Goal: Task Accomplishment & Management: Use online tool/utility

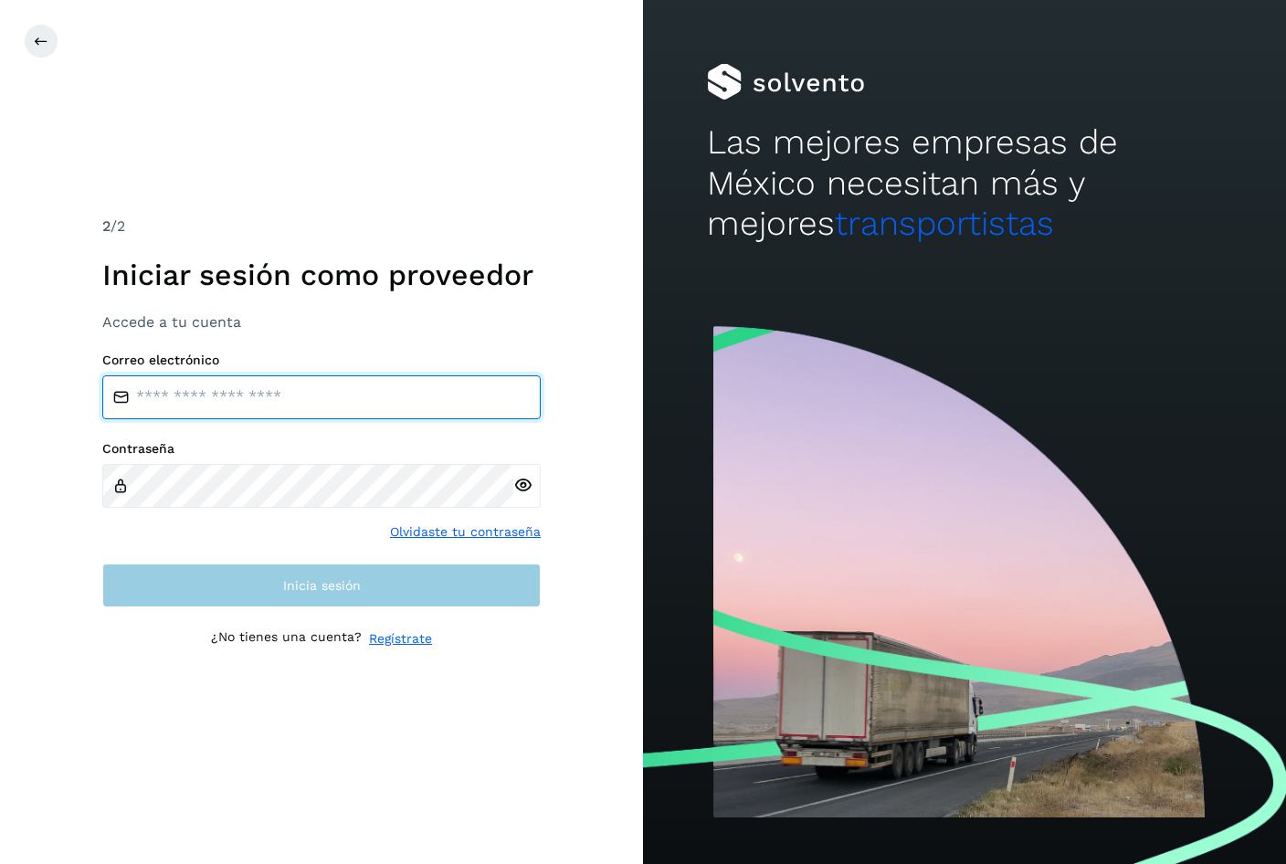
type input "**********"
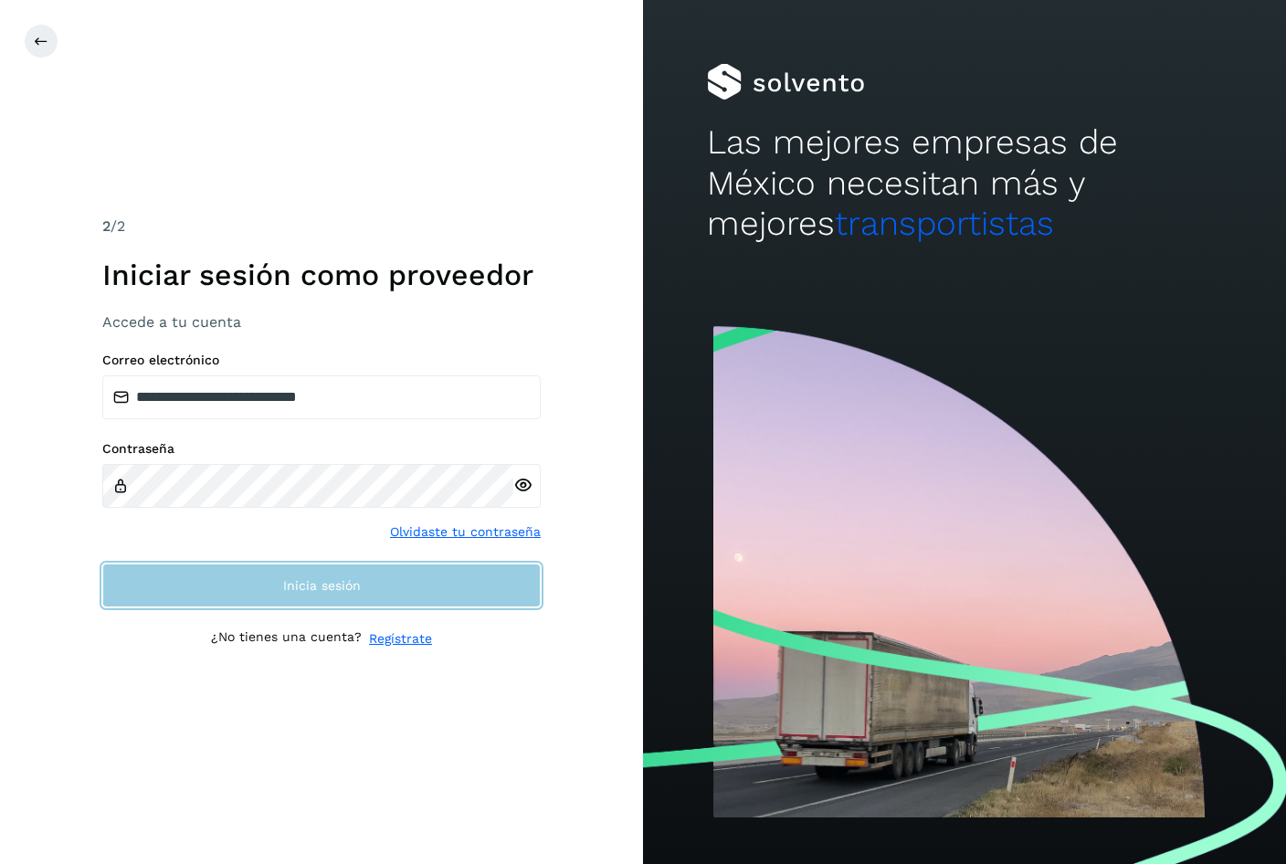
click at [361, 604] on button "Inicia sesión" at bounding box center [321, 585] width 438 height 44
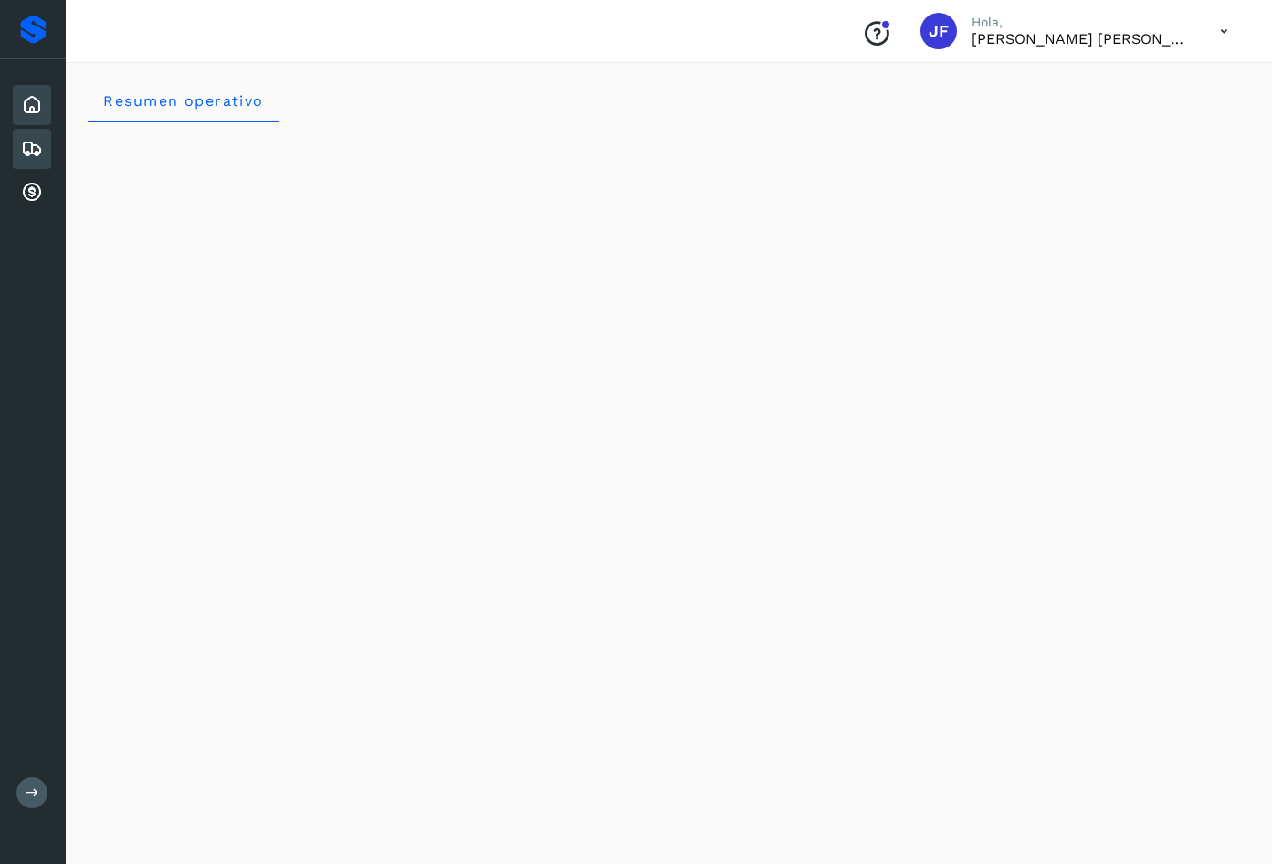
click at [37, 152] on icon at bounding box center [32, 149] width 22 height 22
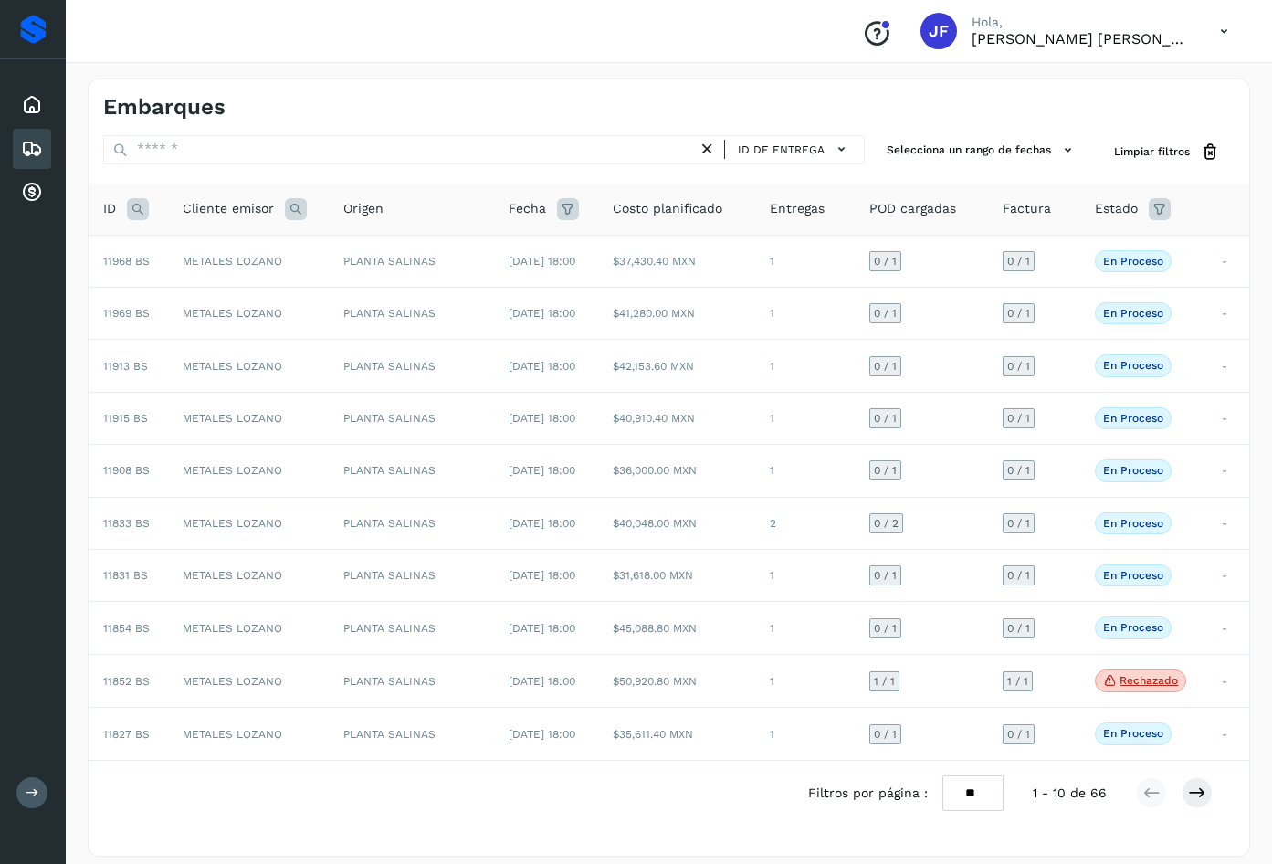
drag, startPoint x: 23, startPoint y: 144, endPoint x: 98, endPoint y: 159, distance: 76.3
click at [23, 143] on icon at bounding box center [32, 149] width 22 height 22
click at [28, 152] on icon at bounding box center [32, 149] width 22 height 22
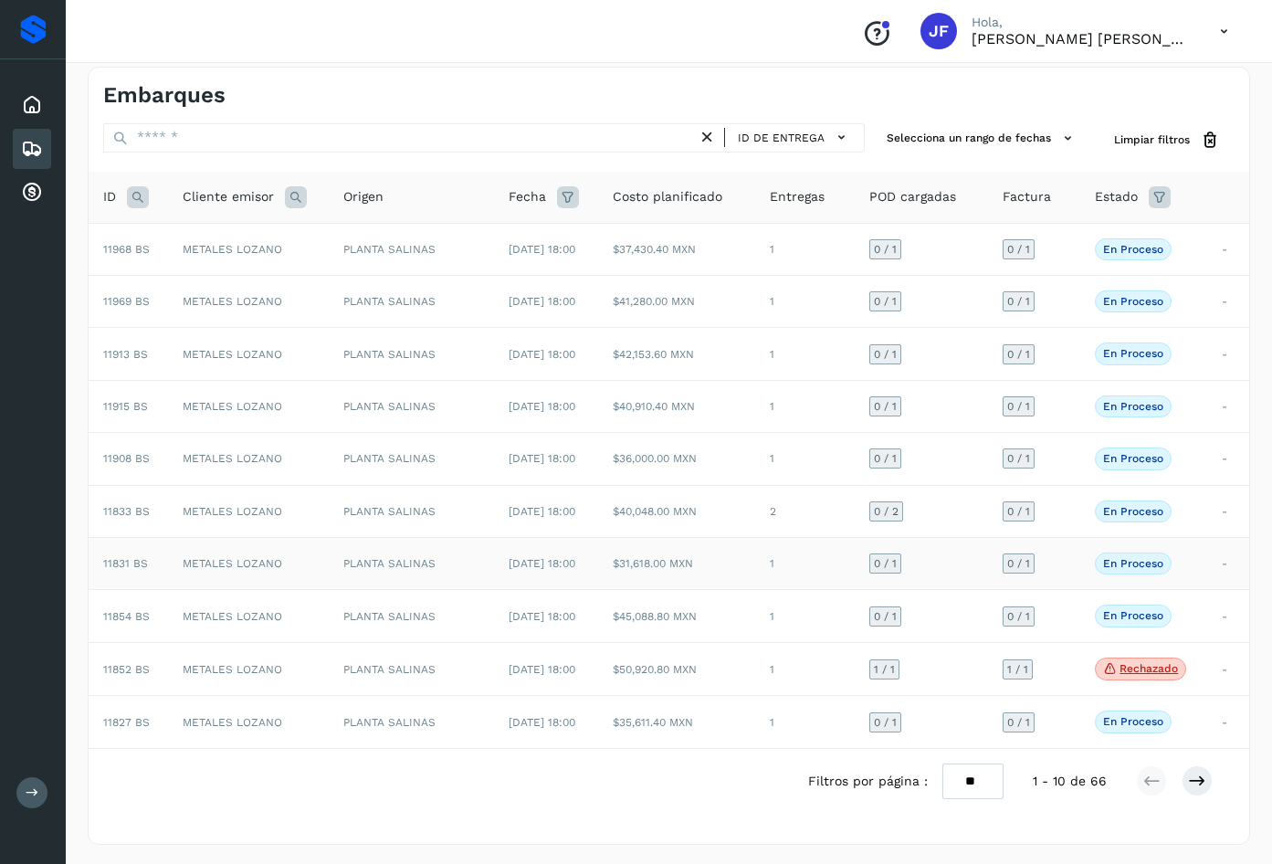
scroll to position [15, 0]
